Goal: Task Accomplishment & Management: Manage account settings

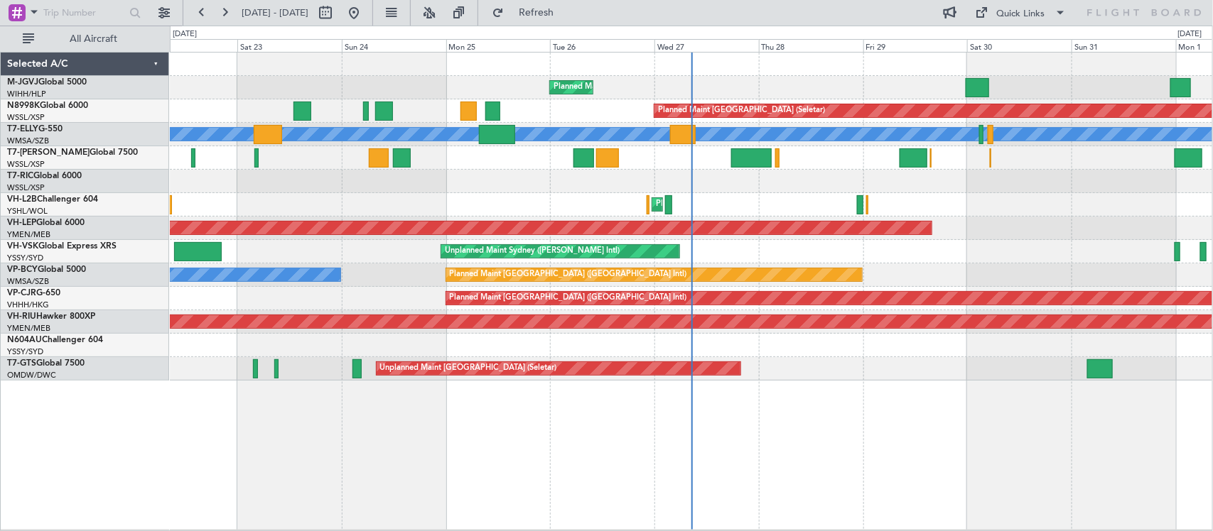
click at [693, 286] on div "Planned Maint [GEOGRAPHIC_DATA] (Halim Intl) Planned Maint [GEOGRAPHIC_DATA] (S…" at bounding box center [691, 217] width 1042 height 328
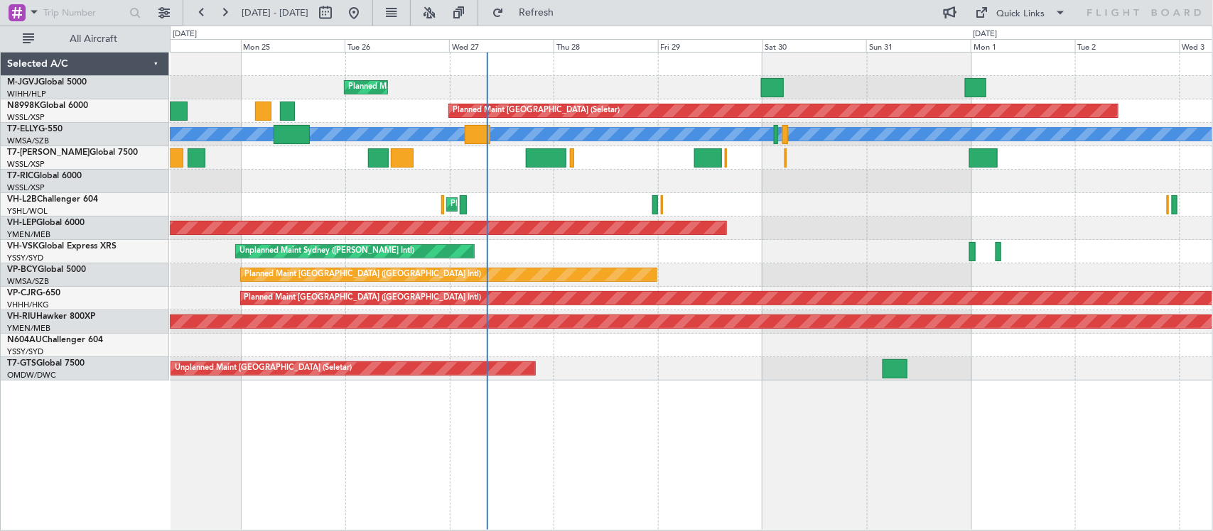
click at [151, 11] on div at bounding box center [91, 13] width 183 height 26
click at [158, 11] on button at bounding box center [164, 12] width 23 height 23
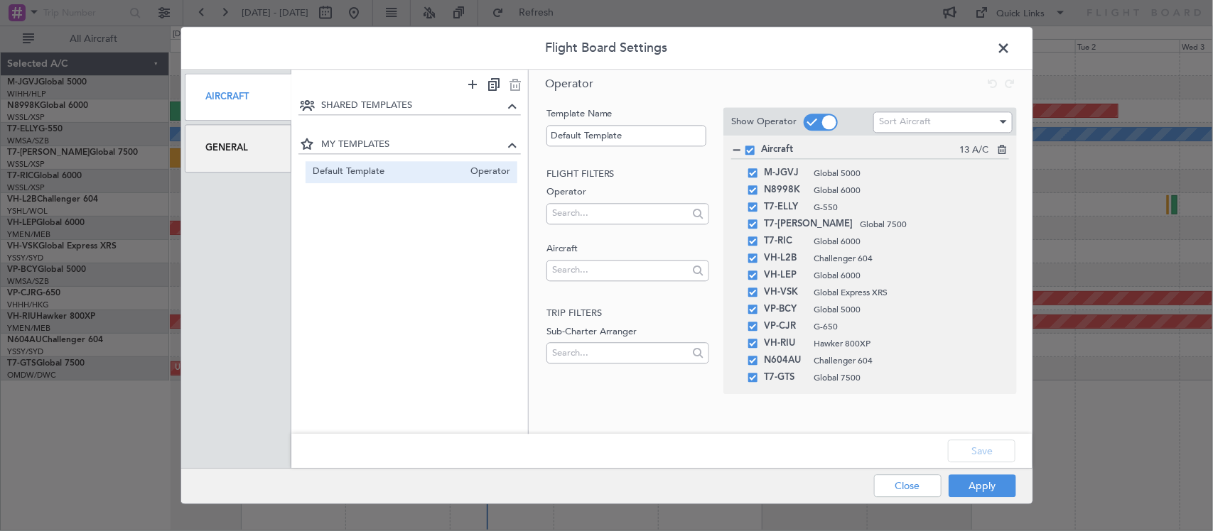
click at [219, 144] on div "General" at bounding box center [238, 149] width 107 height 48
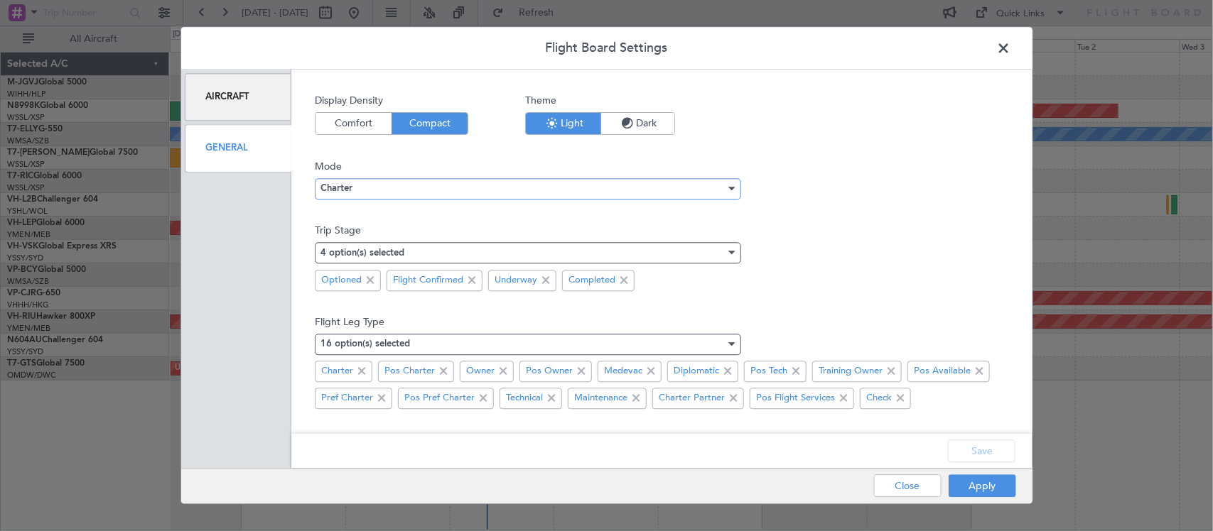
click at [378, 187] on div "Charter" at bounding box center [522, 188] width 405 height 21
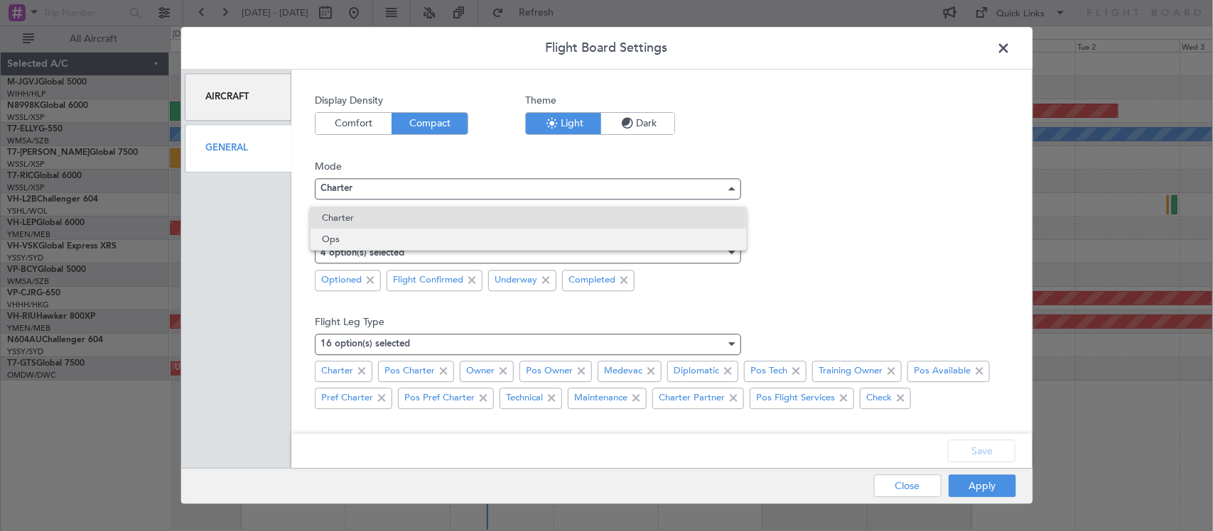
click at [398, 237] on span "Ops" at bounding box center [528, 239] width 413 height 21
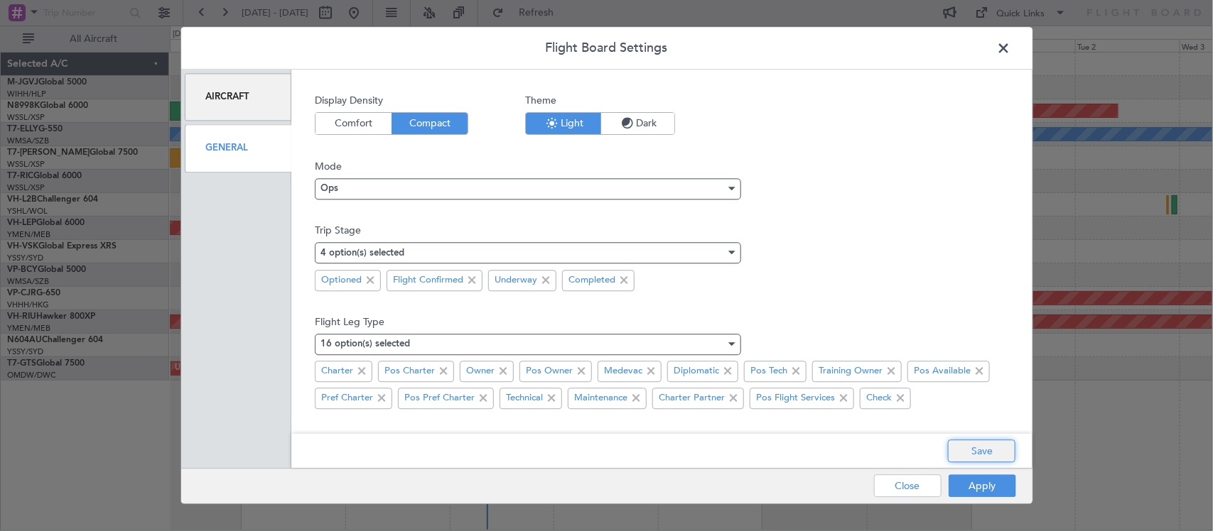
click at [993, 457] on button "Save" at bounding box center [981, 451] width 67 height 23
click at [996, 484] on button "Apply" at bounding box center [981, 486] width 67 height 23
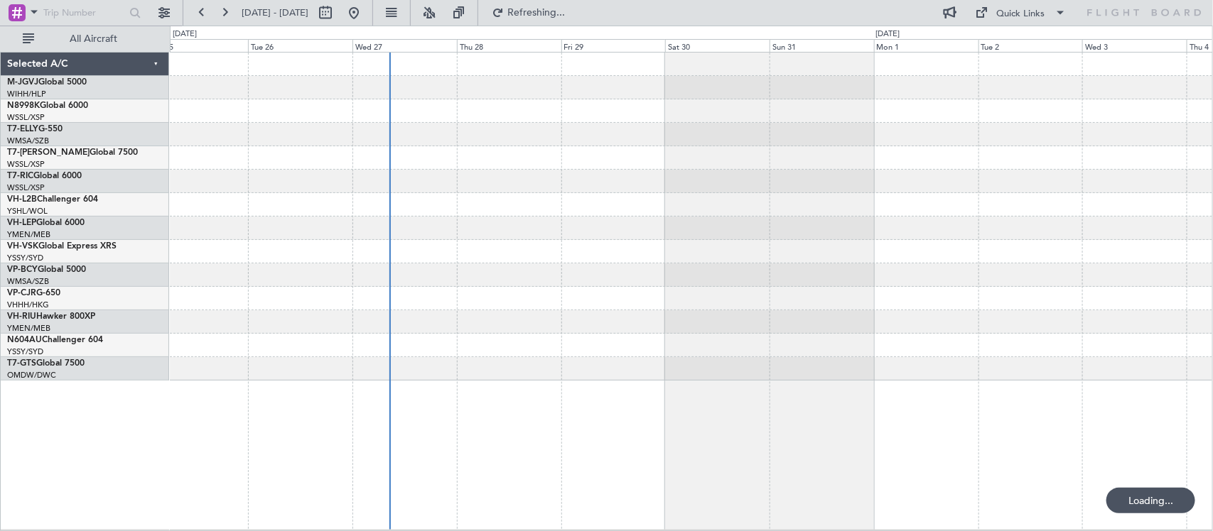
click at [584, 256] on div at bounding box center [691, 251] width 1042 height 23
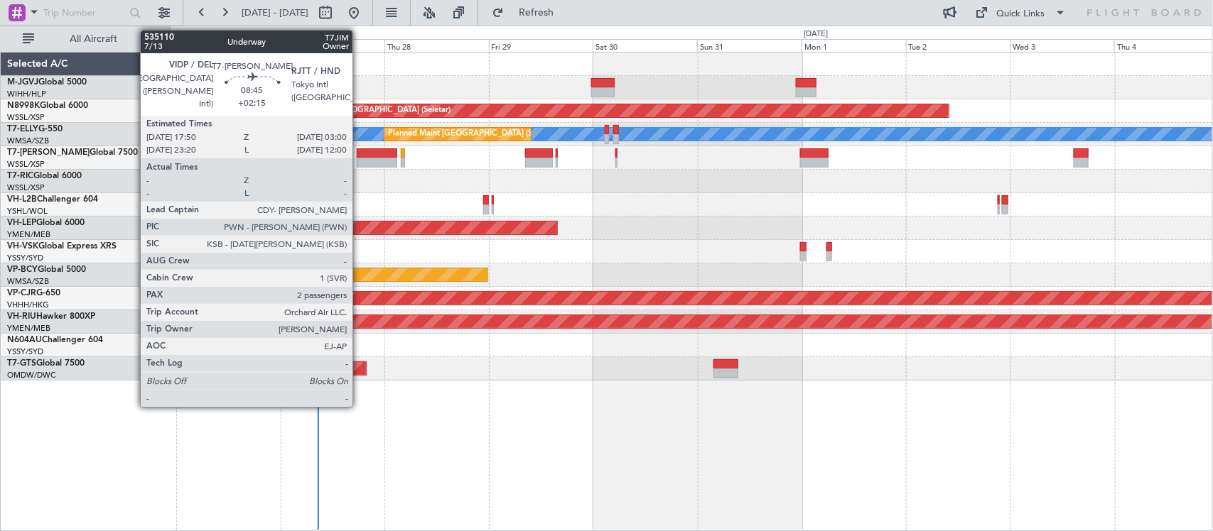
click at [359, 156] on div at bounding box center [377, 153] width 40 height 10
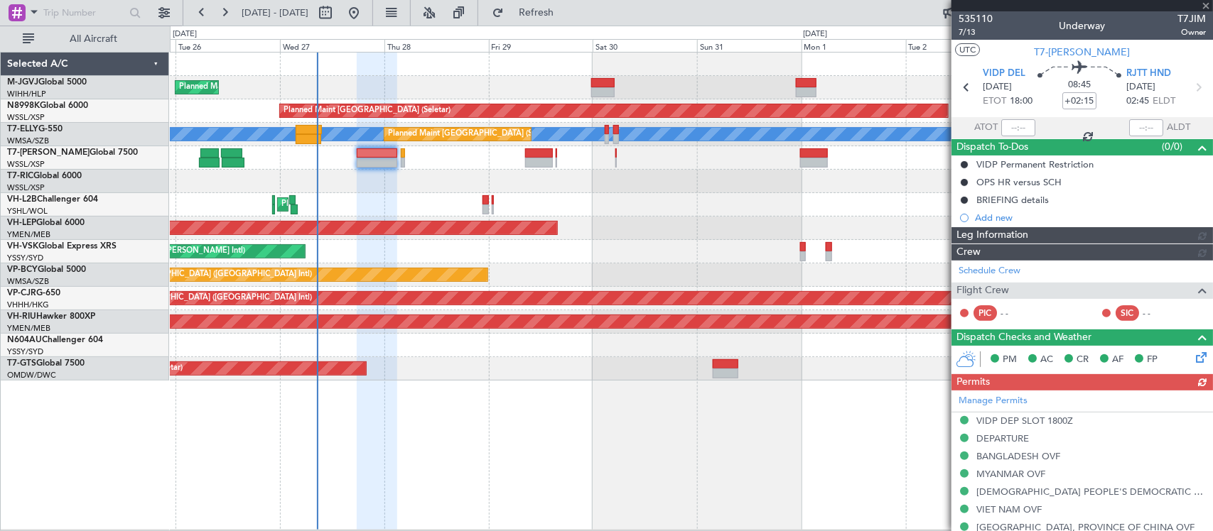
type input "[PERSON_NAME] (BTA)"
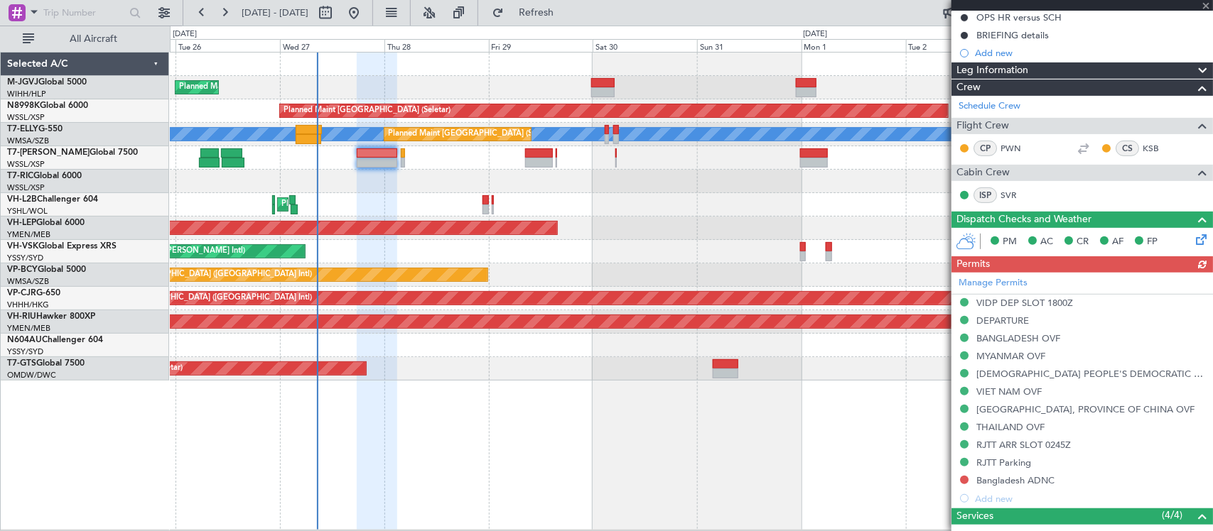
scroll to position [296, 0]
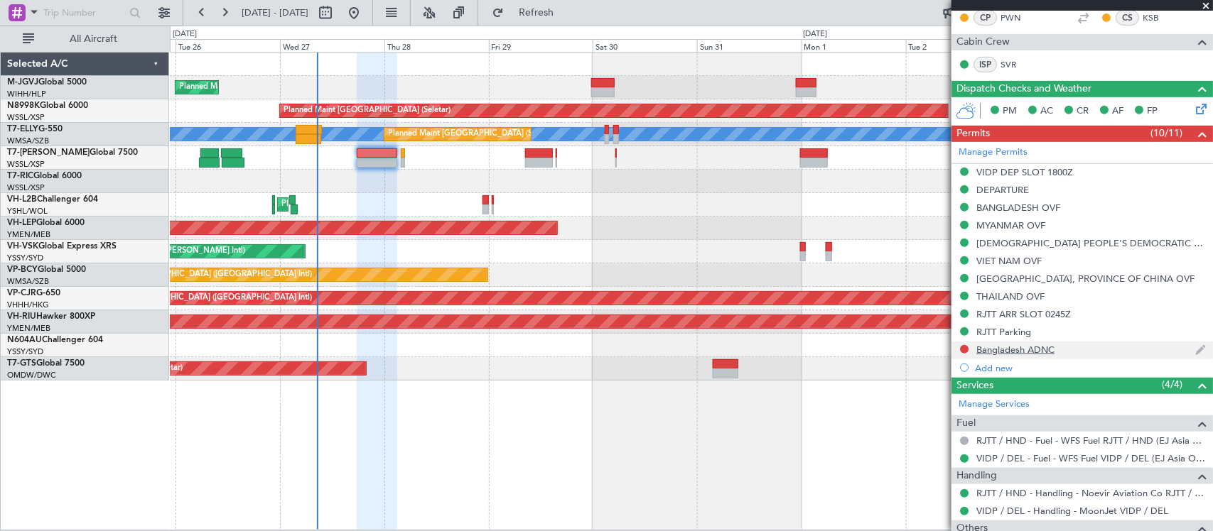
click at [1009, 346] on div "Bangladesh ADNC" at bounding box center [1015, 350] width 78 height 12
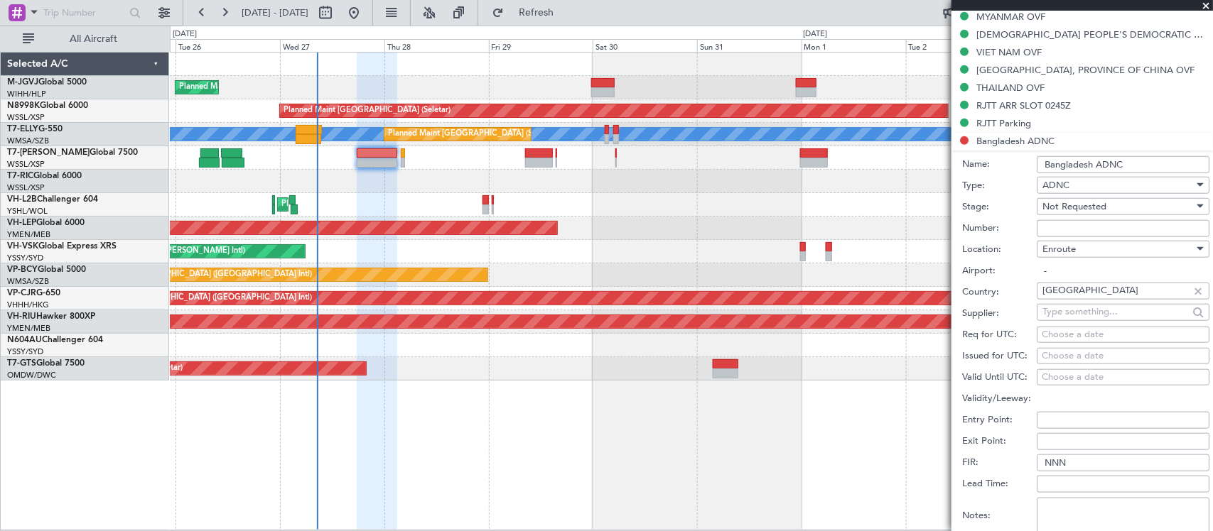
scroll to position [592, 0]
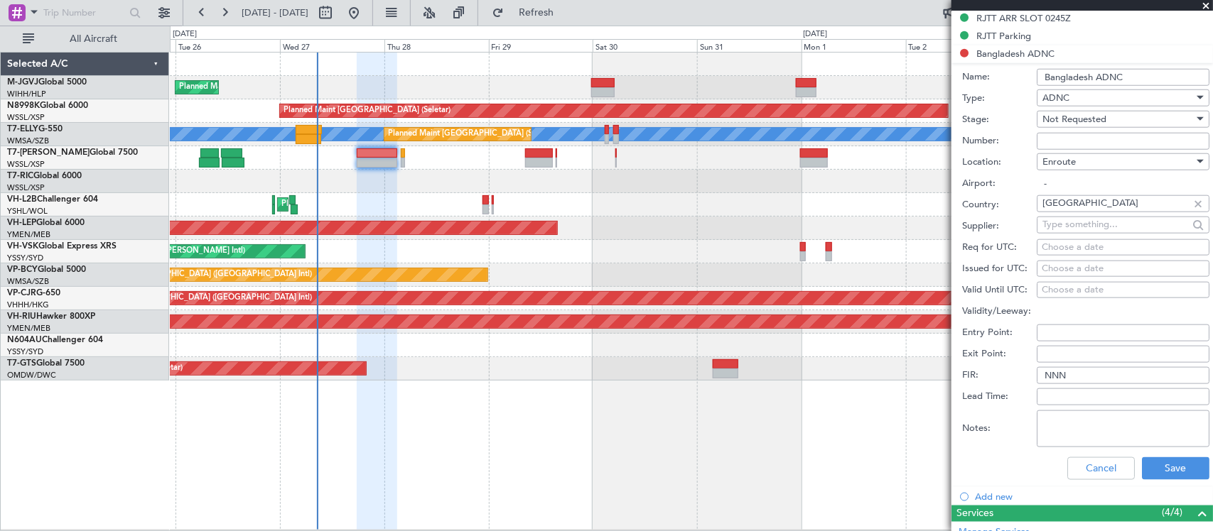
click at [1078, 141] on input "Number:" at bounding box center [1122, 141] width 173 height 17
paste input "ADC NO-2349"
type input "ADC NO-2349"
click at [1091, 126] on div "Not Requested" at bounding box center [1117, 119] width 151 height 21
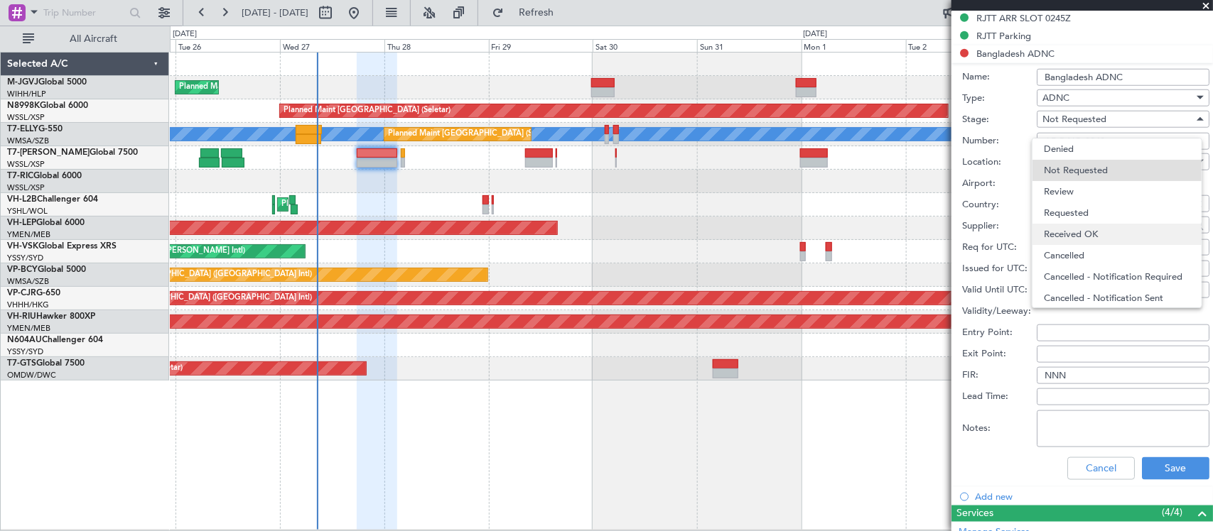
click at [1095, 239] on span "Received OK" at bounding box center [1117, 234] width 146 height 21
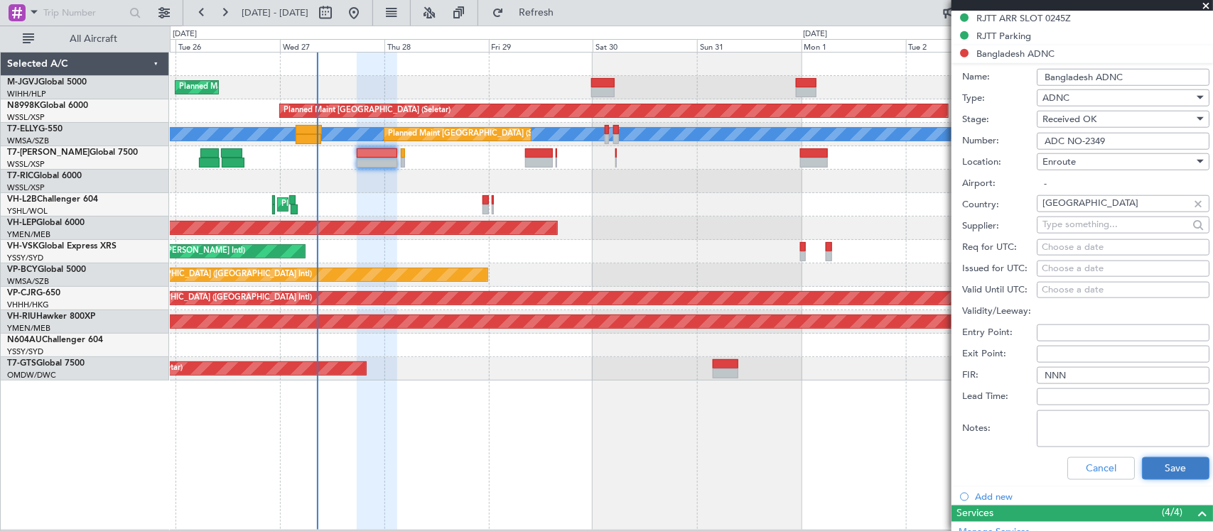
click at [1160, 471] on button "Save" at bounding box center [1175, 468] width 67 height 23
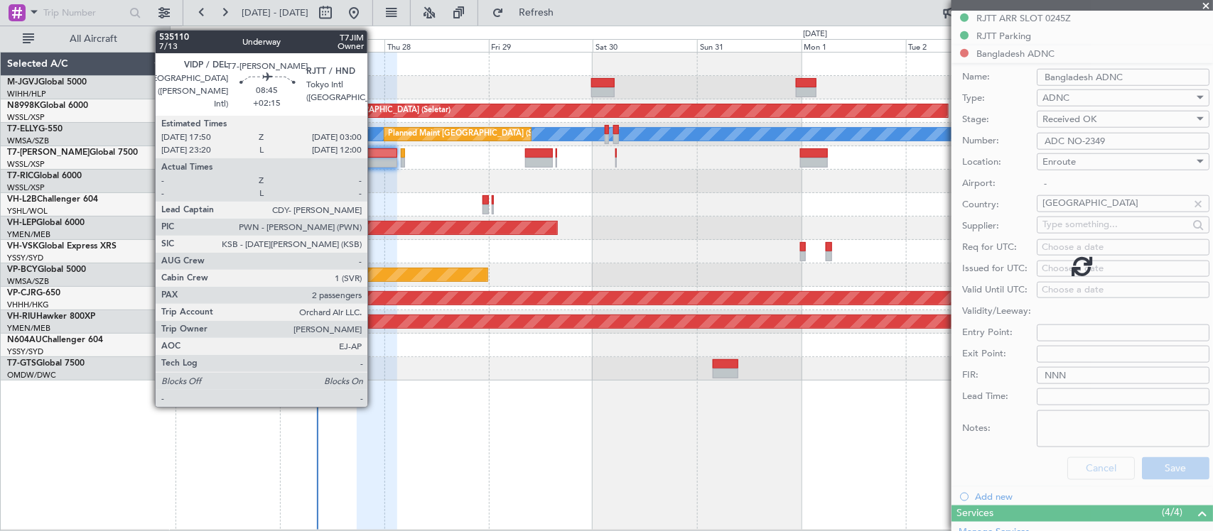
scroll to position [424, 0]
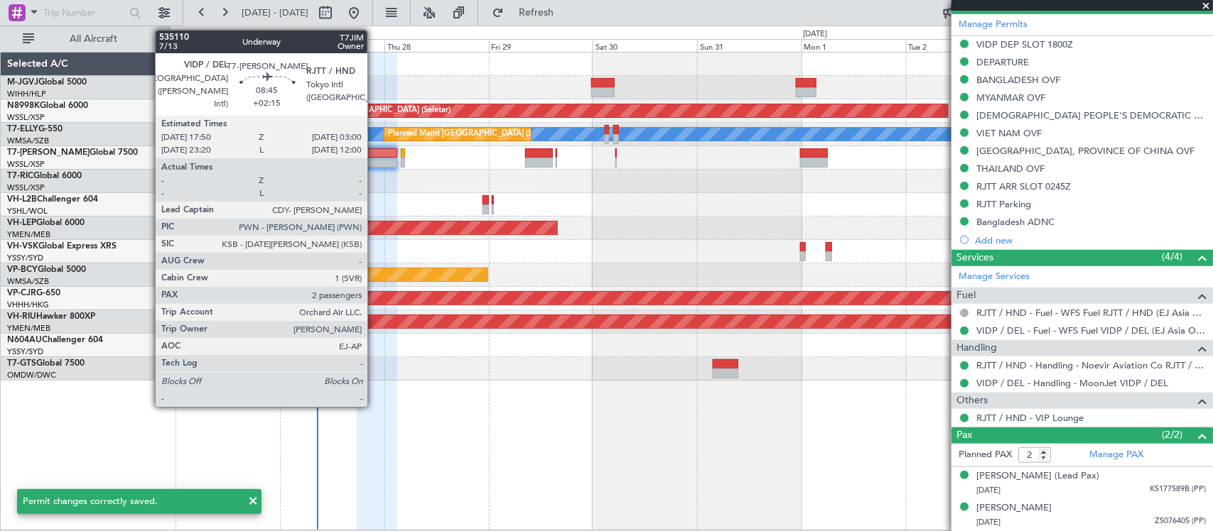
click at [374, 161] on div at bounding box center [377, 163] width 40 height 10
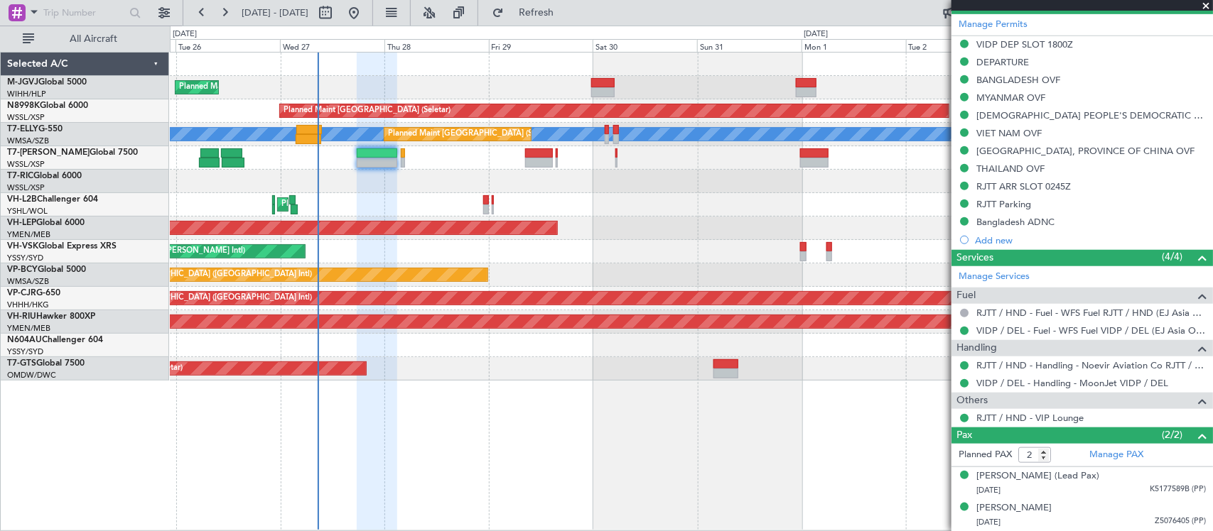
type input "[PERSON_NAME] (BTA)"
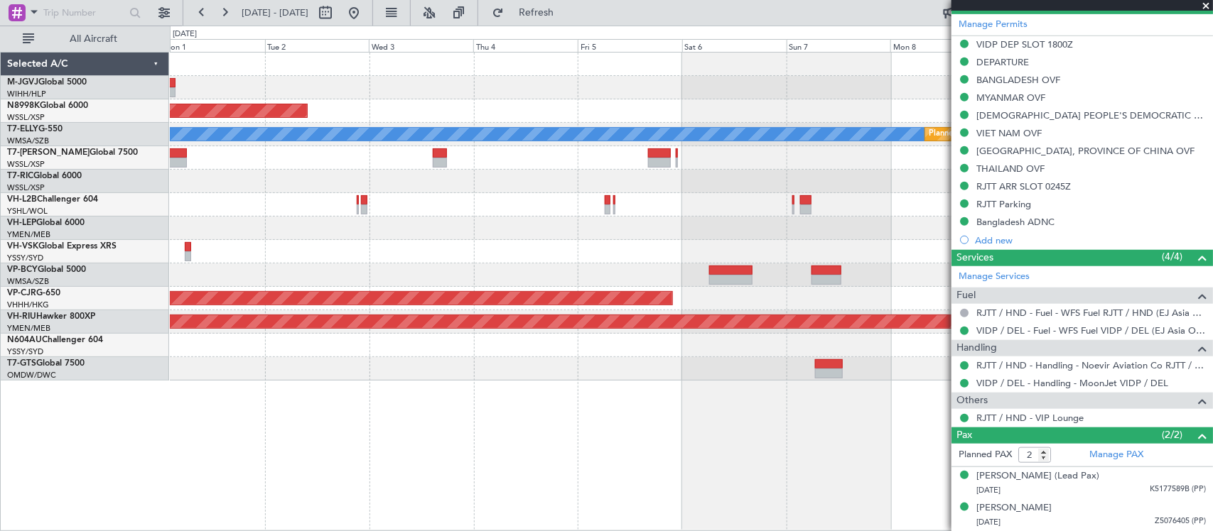
click at [66, 260] on div "Planned Maint [GEOGRAPHIC_DATA] (Seletar) [PERSON_NAME] Planned Maint [GEOGRAPH…" at bounding box center [606, 279] width 1213 height 506
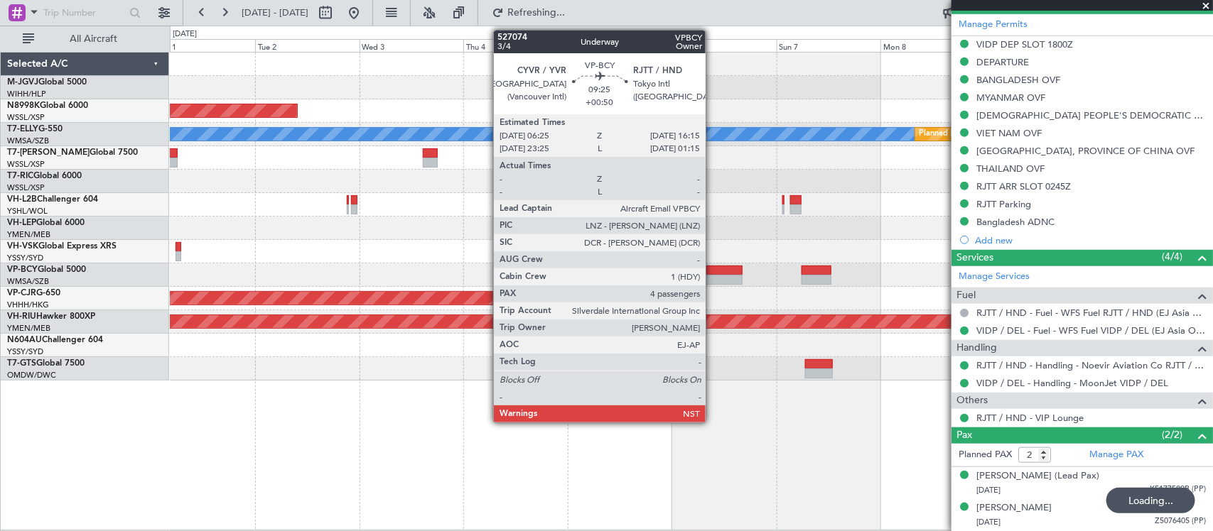
click at [713, 281] on div at bounding box center [720, 280] width 43 height 10
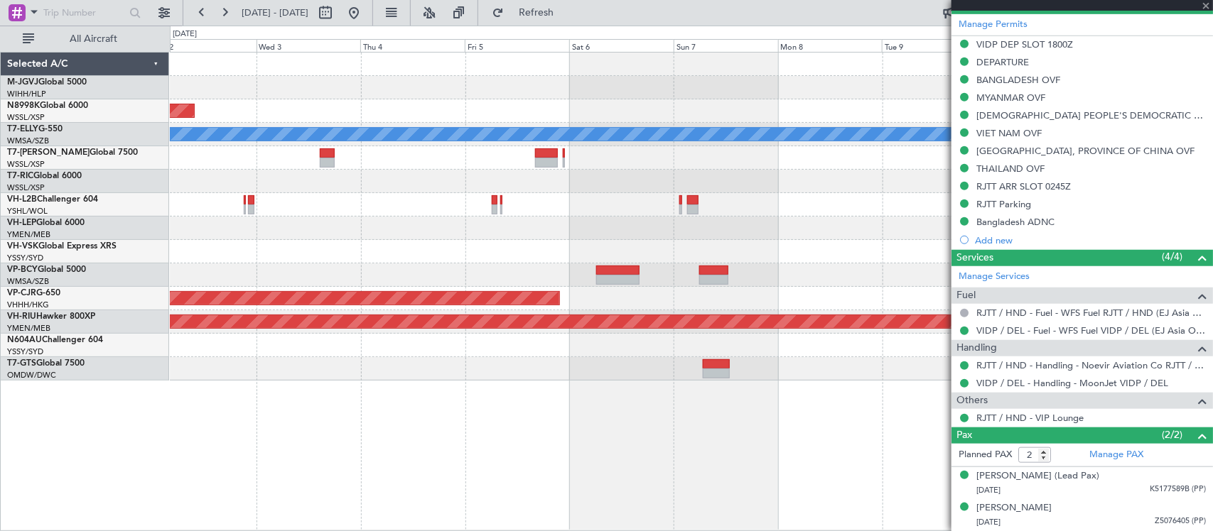
click at [703, 342] on div "Planned Maint [GEOGRAPHIC_DATA] (Seletar) Planned Maint [GEOGRAPHIC_DATA] ([GEO…" at bounding box center [691, 217] width 1042 height 328
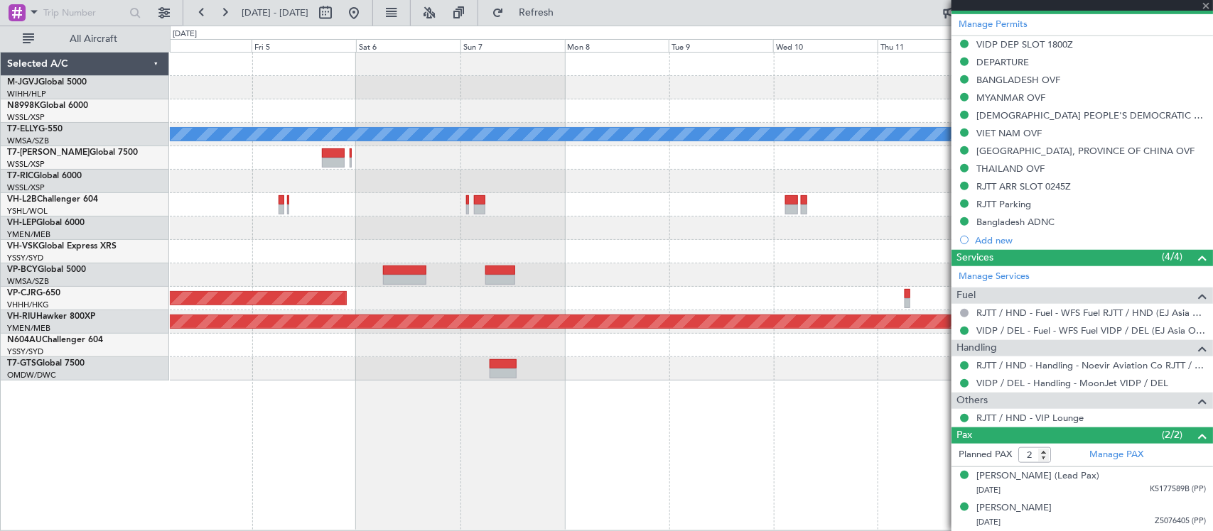
click at [584, 352] on div "Planned Maint [GEOGRAPHIC_DATA] (Seletar) Planned Maint [GEOGRAPHIC_DATA] ([GEO…" at bounding box center [691, 217] width 1042 height 328
type input "+00:50"
type input "4"
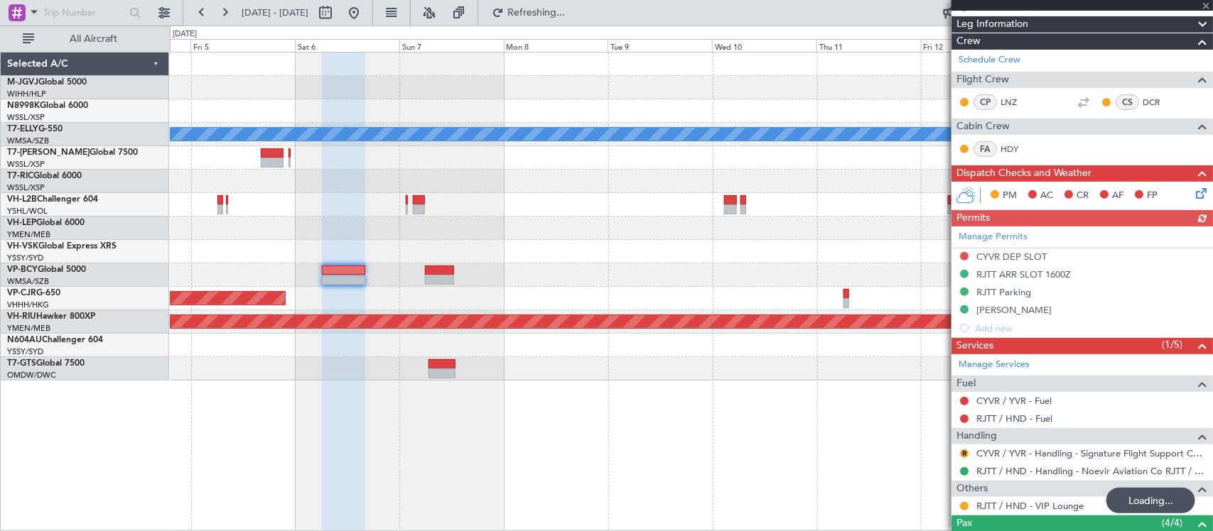
scroll to position [328, 0]
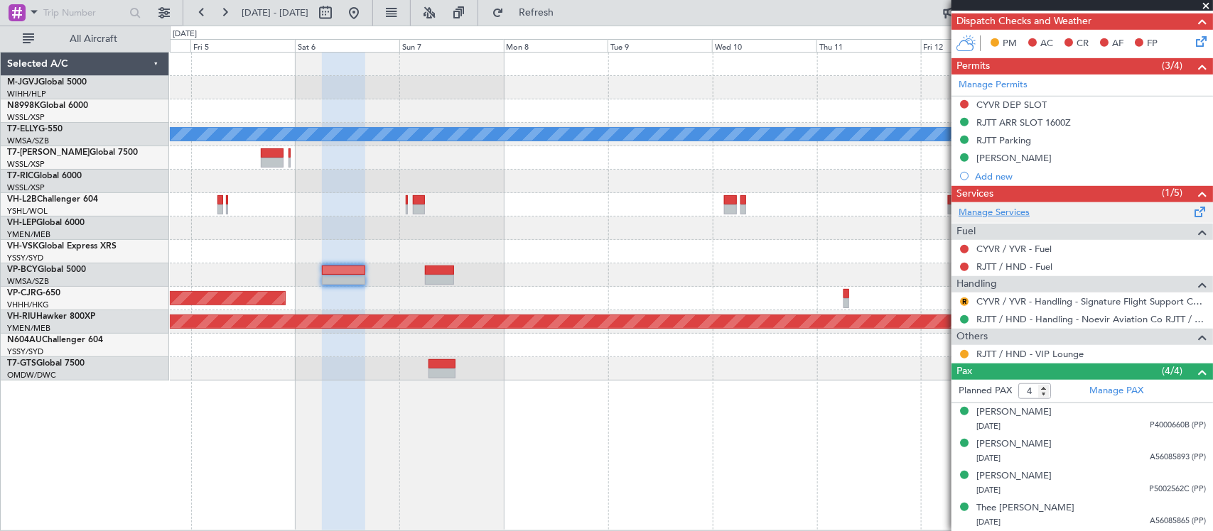
click at [1002, 211] on link "Manage Services" at bounding box center [993, 213] width 71 height 14
click at [339, 285] on div at bounding box center [691, 275] width 1042 height 23
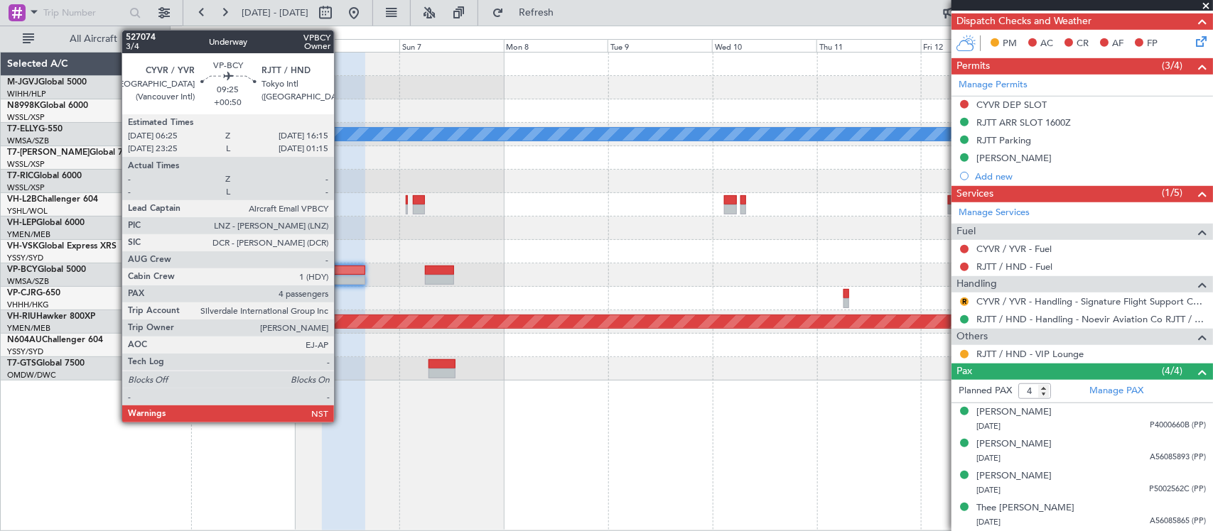
click at [345, 277] on div at bounding box center [343, 280] width 43 height 10
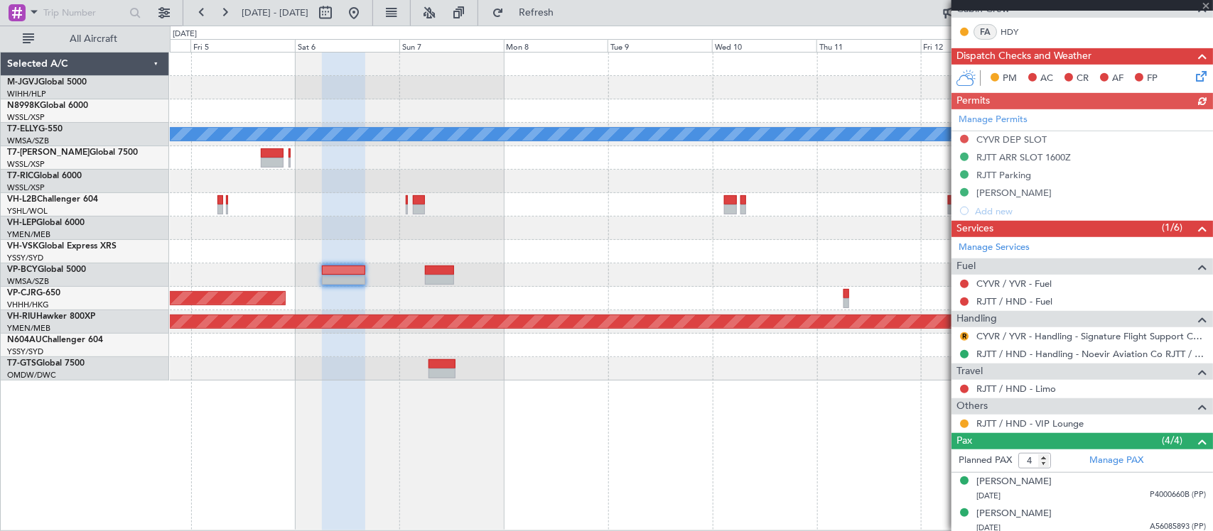
scroll to position [364, 0]
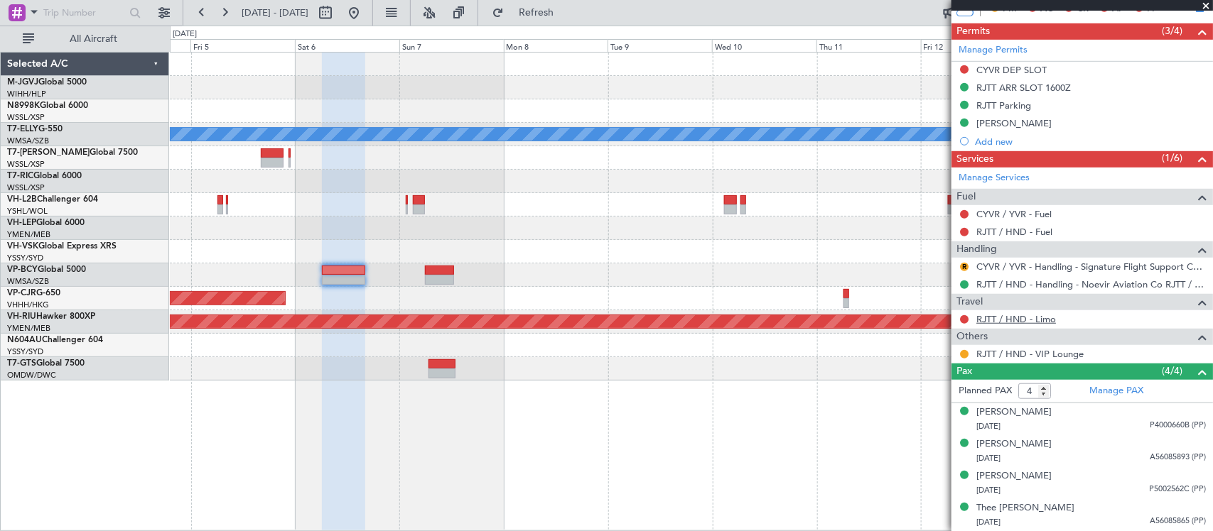
click at [1007, 314] on link "RJTT / HND - Limo" at bounding box center [1016, 319] width 80 height 12
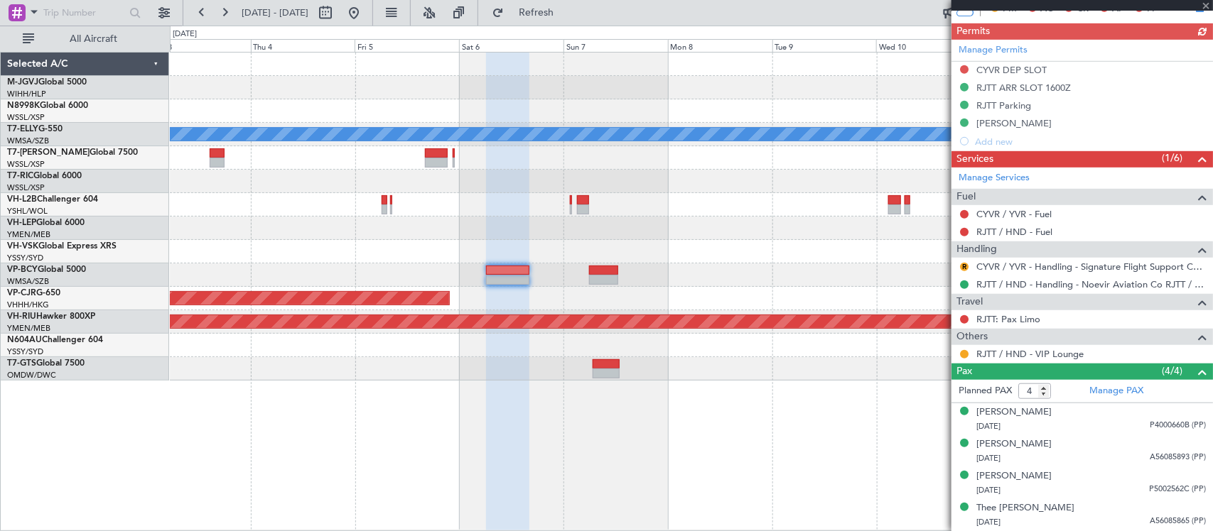
click at [565, 213] on div at bounding box center [691, 204] width 1042 height 23
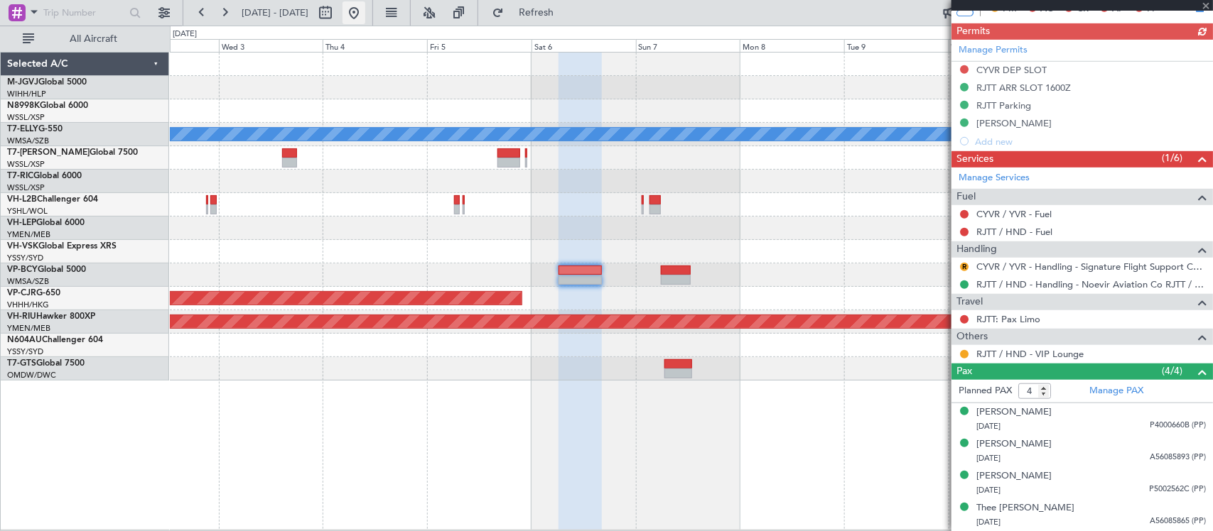
click at [365, 18] on button at bounding box center [353, 12] width 23 height 23
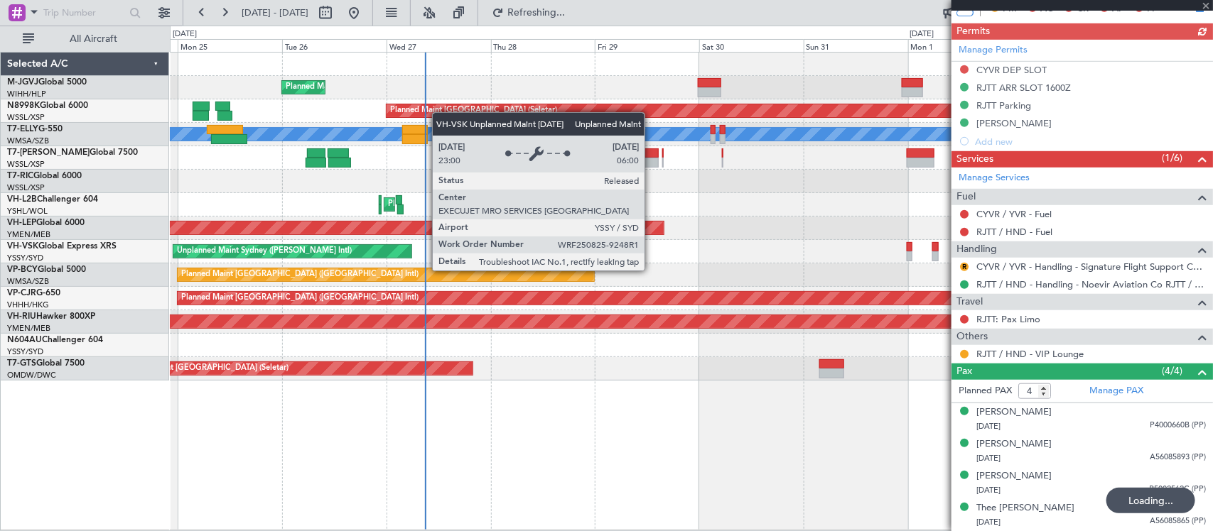
click at [385, 258] on div "Unplanned Maint Sydney ([PERSON_NAME] Intl)" at bounding box center [292, 251] width 239 height 14
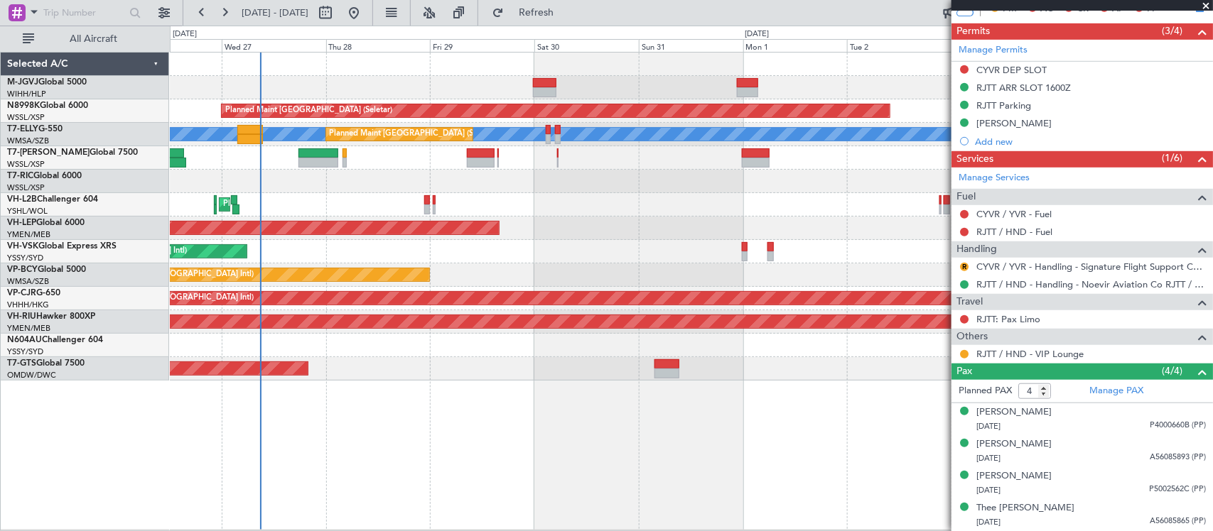
click at [555, 269] on div "Planned Maint [GEOGRAPHIC_DATA] (Halim Intl) Planned Maint [GEOGRAPHIC_DATA] (S…" at bounding box center [691, 217] width 1042 height 328
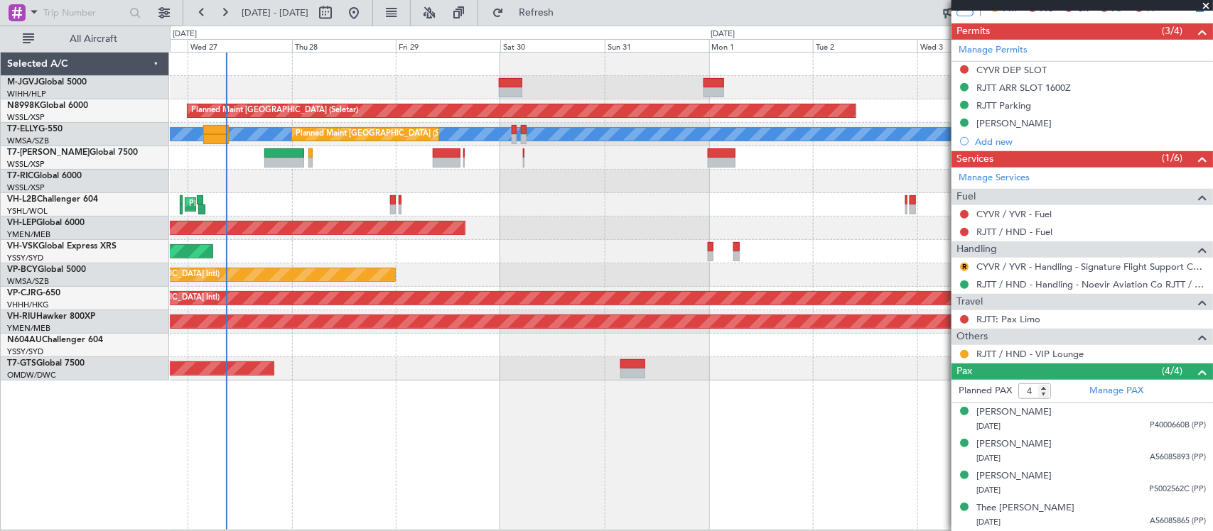
click at [625, 247] on div "Unplanned Maint Sydney ([PERSON_NAME] Intl)" at bounding box center [691, 251] width 1042 height 23
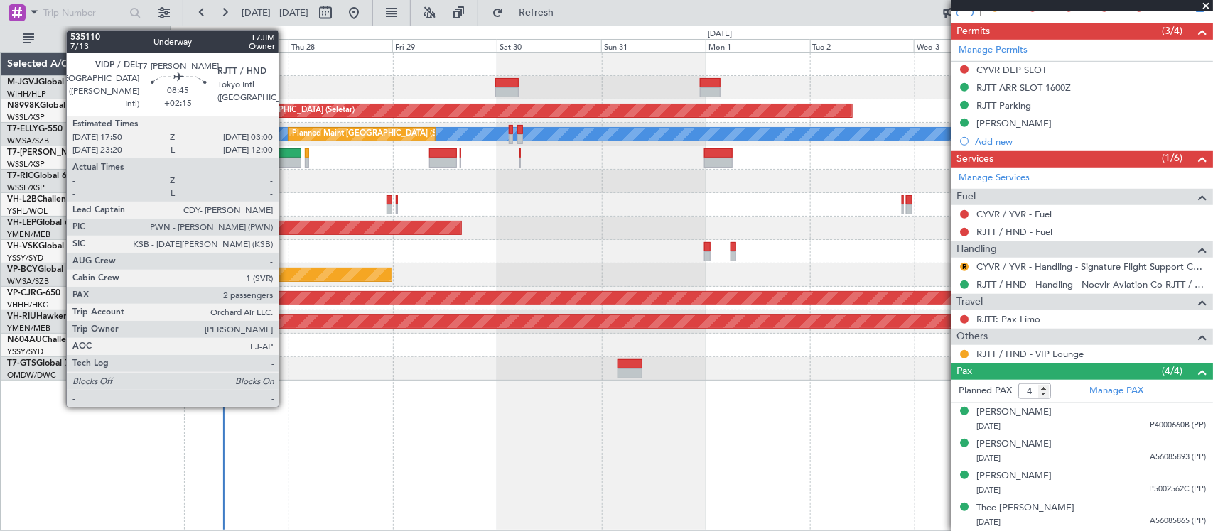
click at [286, 158] on div at bounding box center [281, 163] width 40 height 10
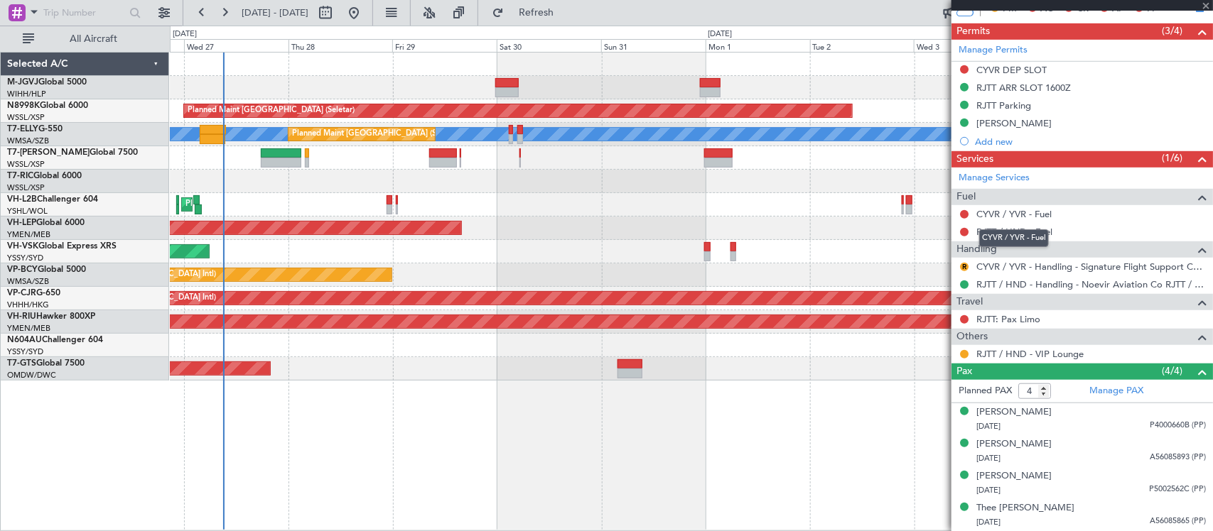
type input "+02:15"
type input "2"
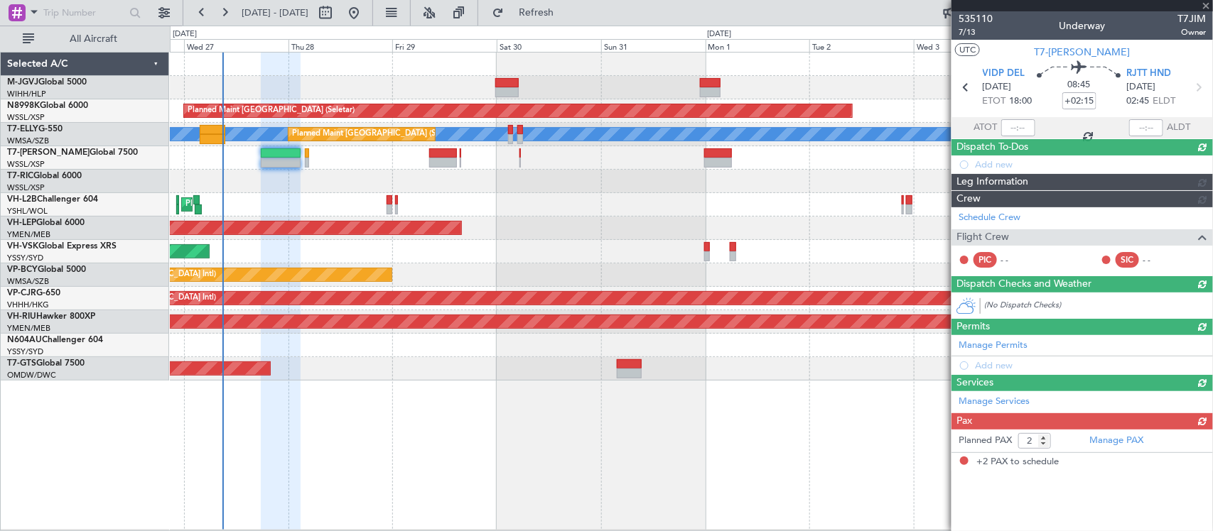
scroll to position [0, 0]
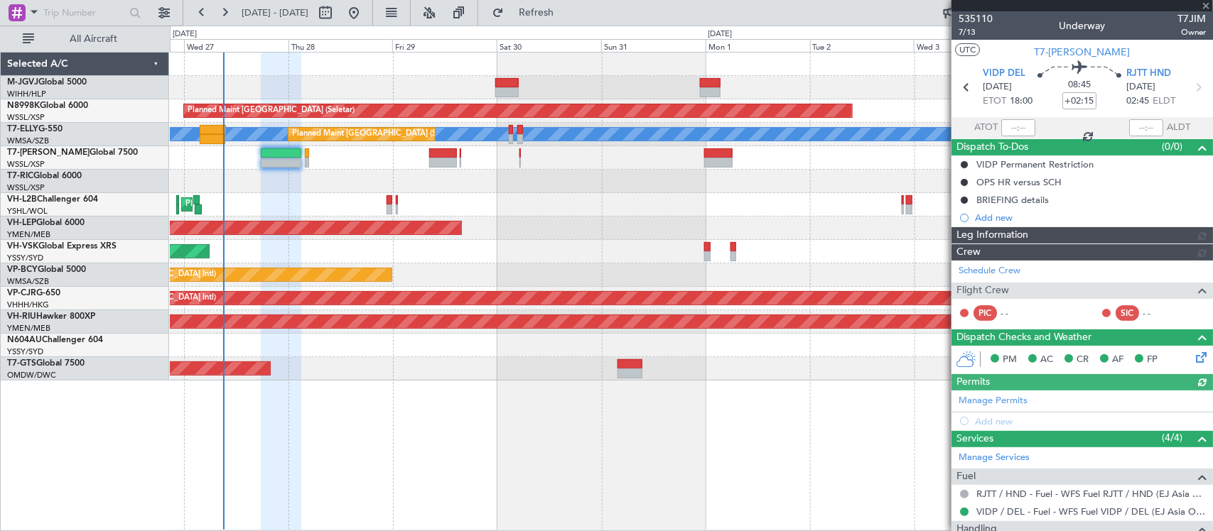
type input "[PERSON_NAME] (BTA)"
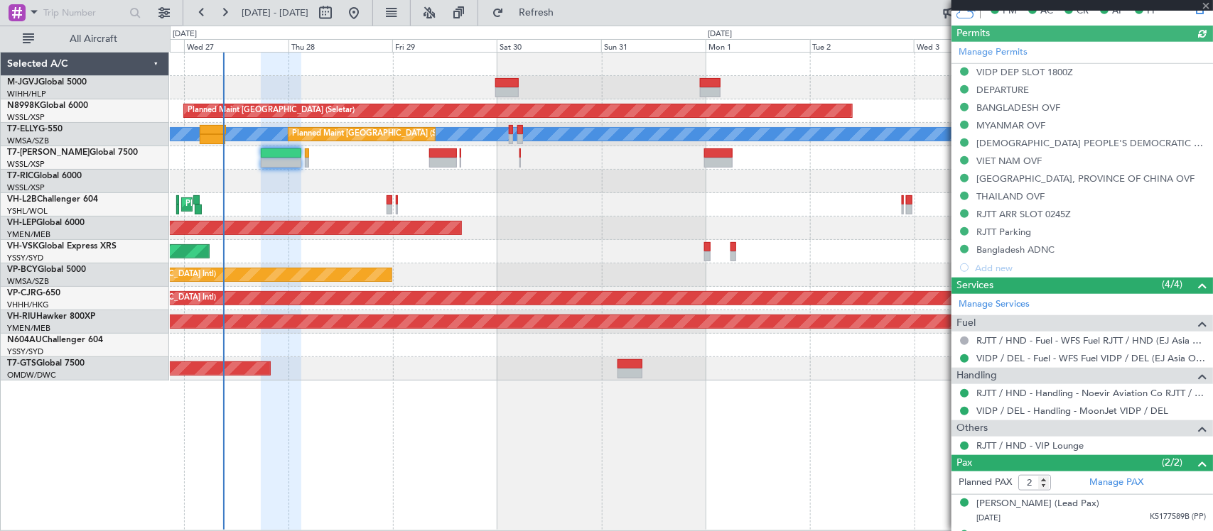
scroll to position [424, 0]
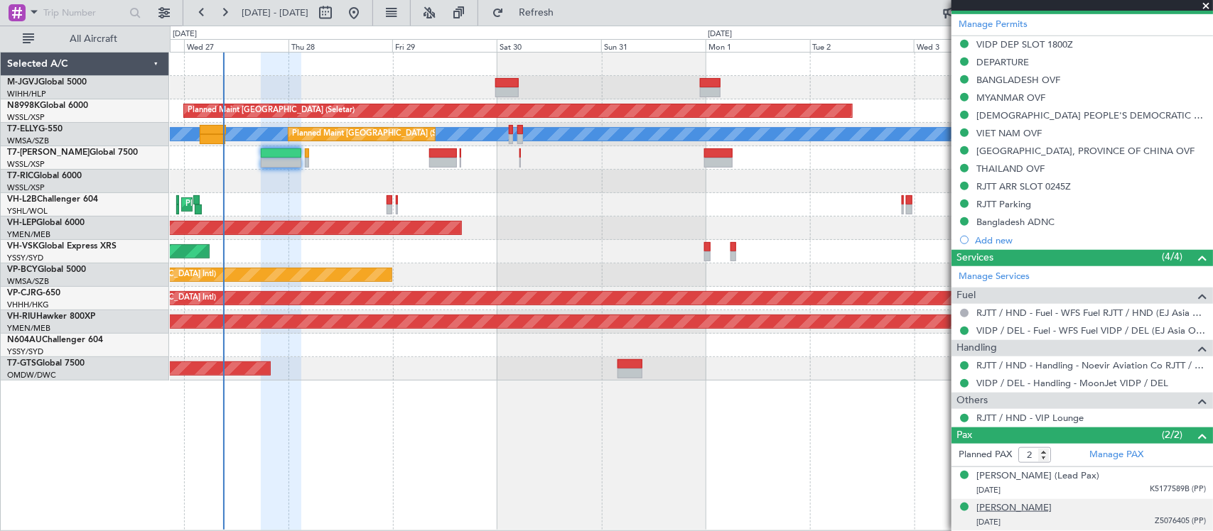
click at [1046, 513] on div "[PERSON_NAME]" at bounding box center [1013, 509] width 75 height 14
type input "[PERSON_NAME] (BTA)"
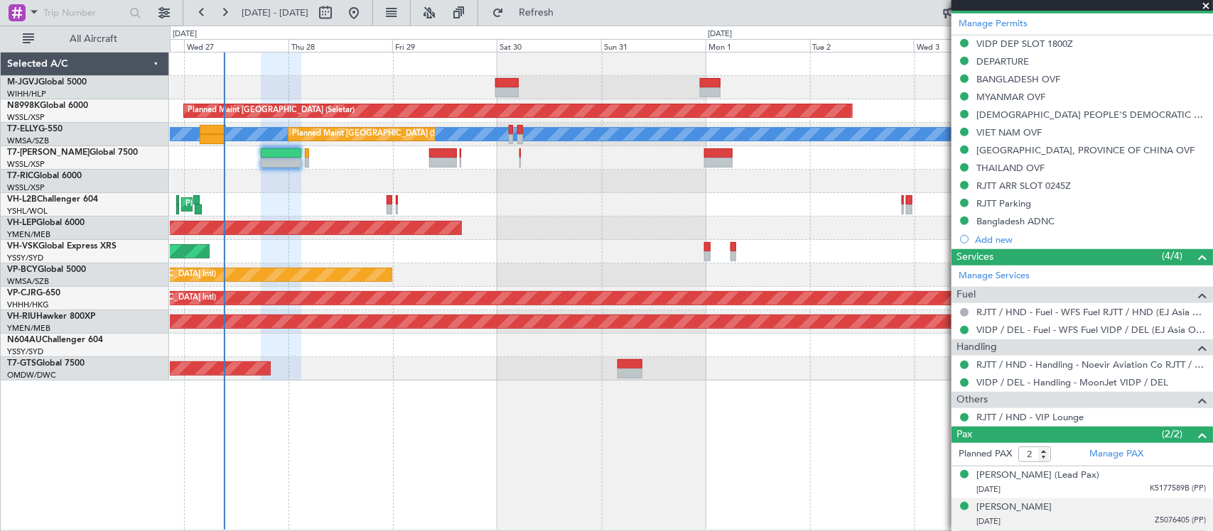
type input "[PERSON_NAME] (BTA)"
